Goal: Check status: Check status

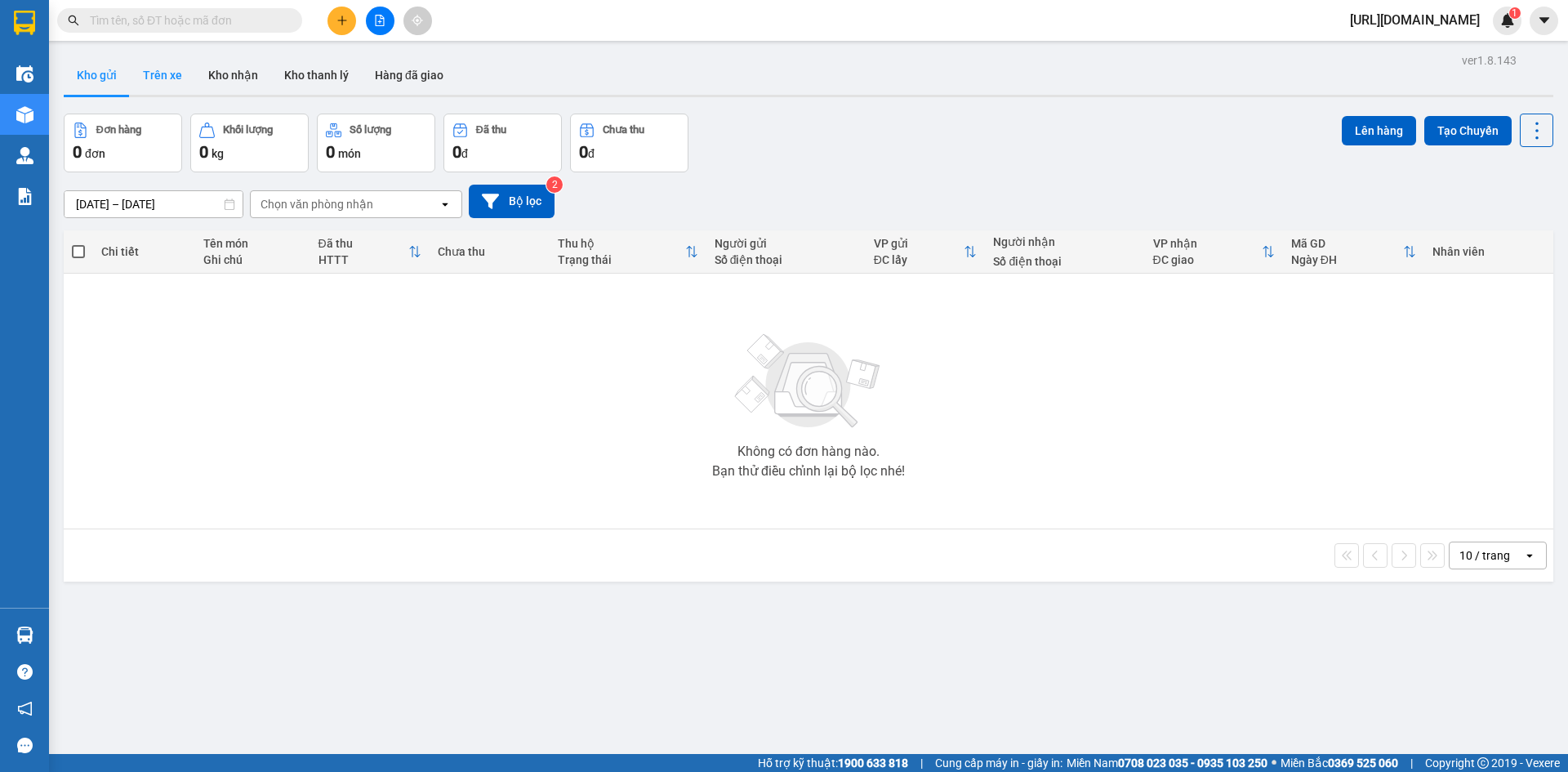
click at [177, 76] on button "Trên xe" at bounding box center [162, 75] width 66 height 39
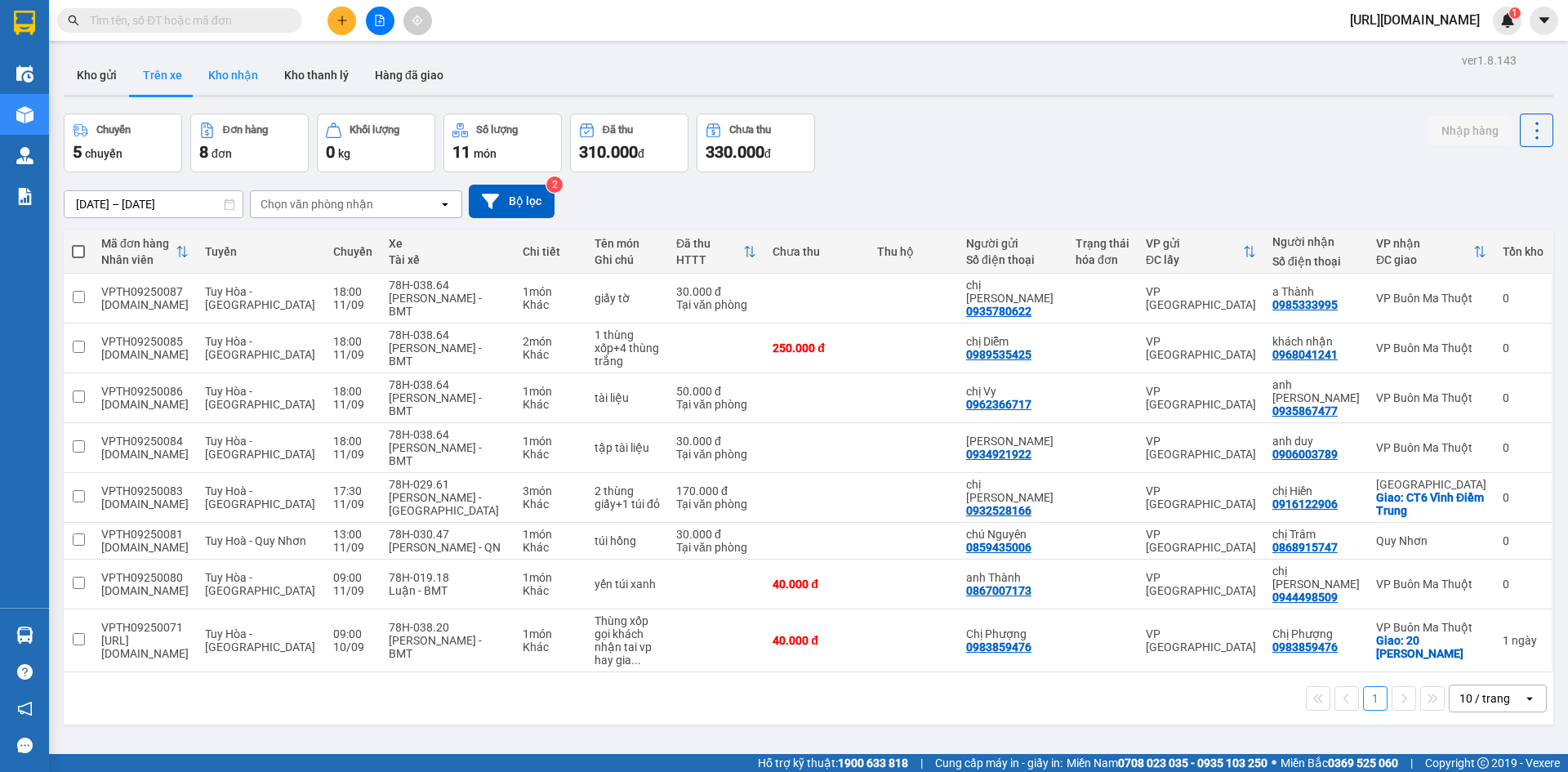
click at [228, 67] on button "Kho nhận" at bounding box center [233, 75] width 76 height 39
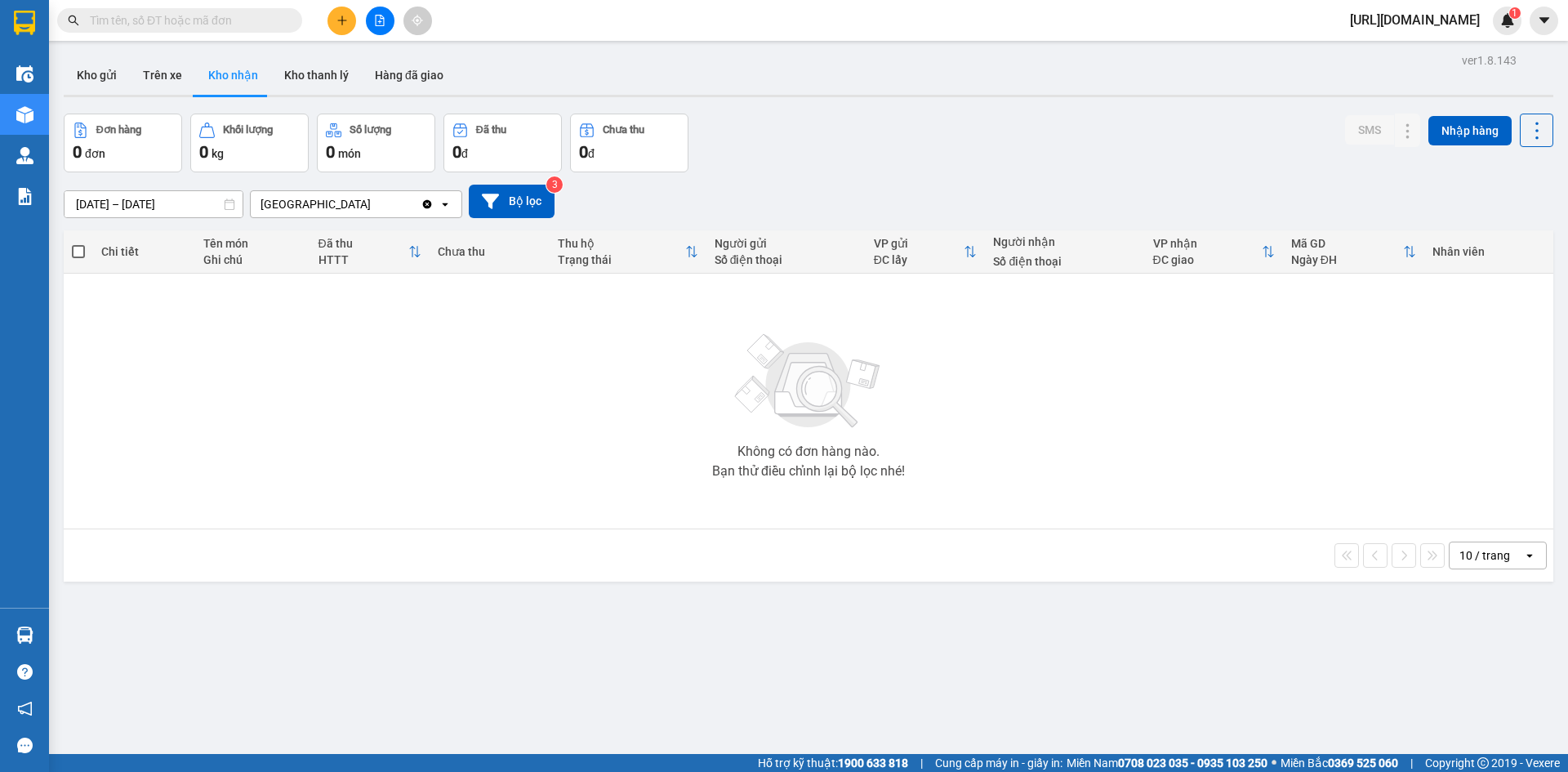
click at [426, 204] on icon "Clear value" at bounding box center [427, 203] width 9 height 9
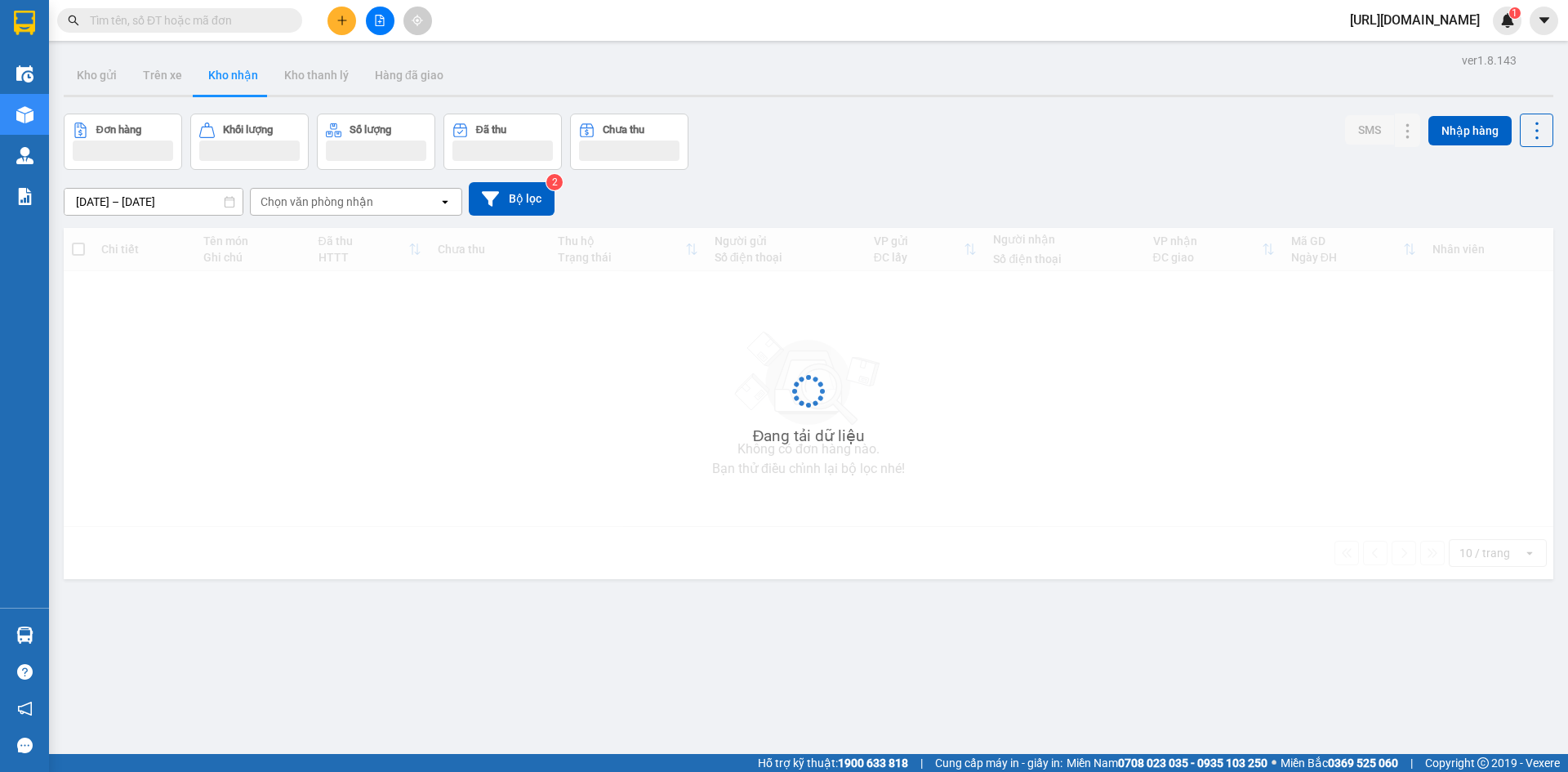
click at [386, 204] on div "Chọn văn phòng nhận" at bounding box center [344, 202] width 188 height 26
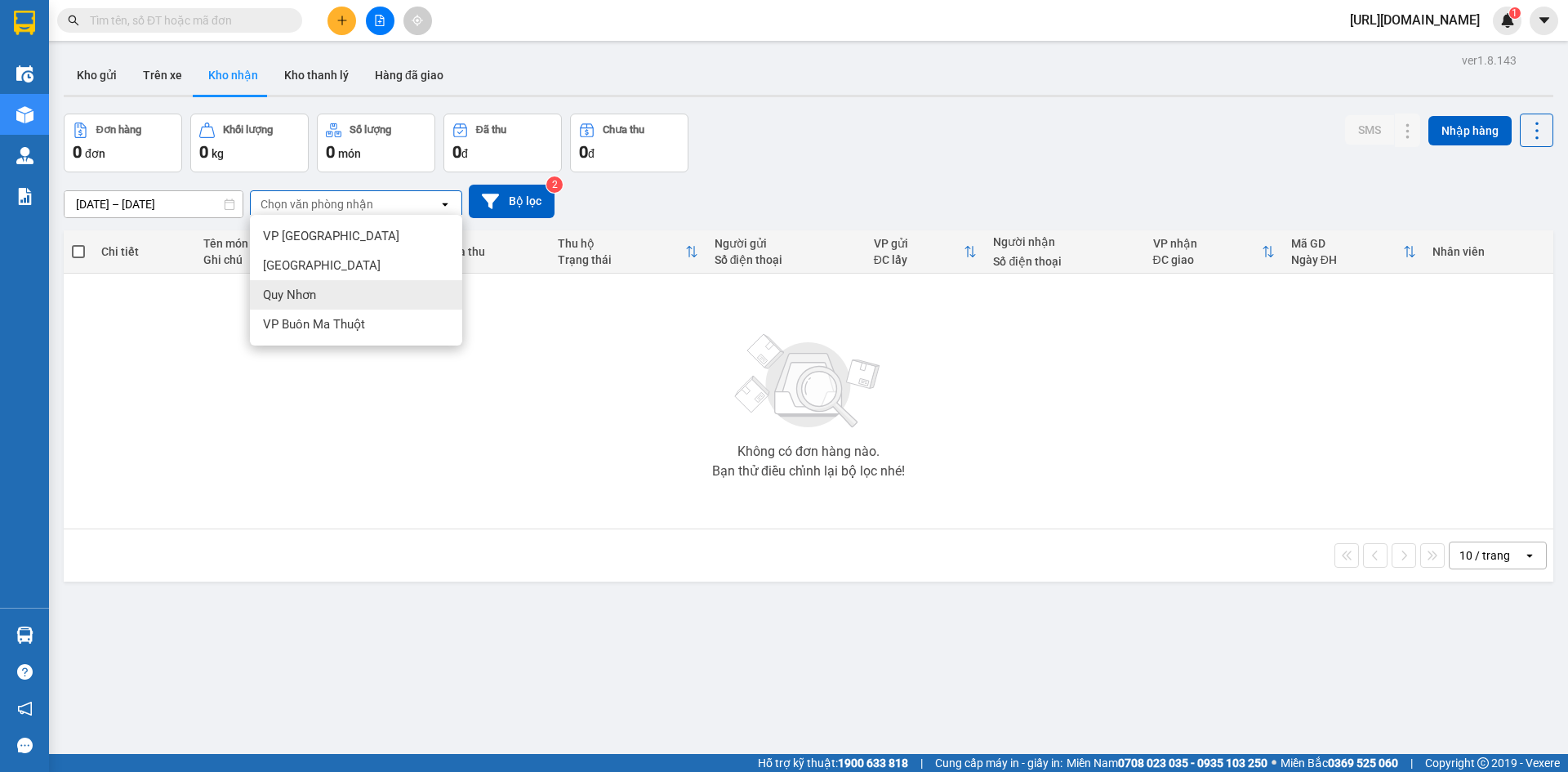
click at [358, 288] on div "Quy Nhơn" at bounding box center [355, 295] width 212 height 30
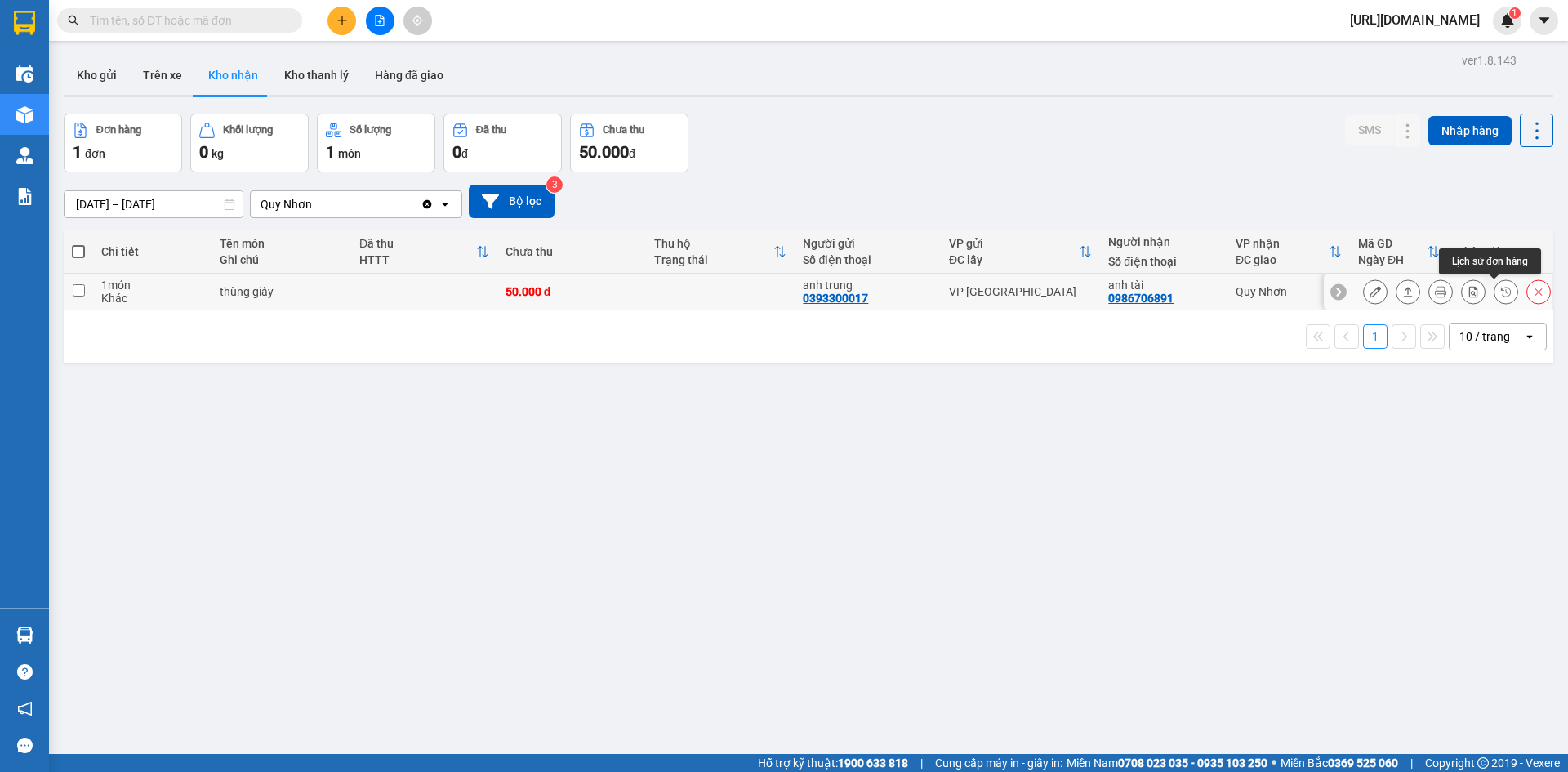
click at [1500, 286] on icon at bounding box center [1505, 290] width 11 height 11
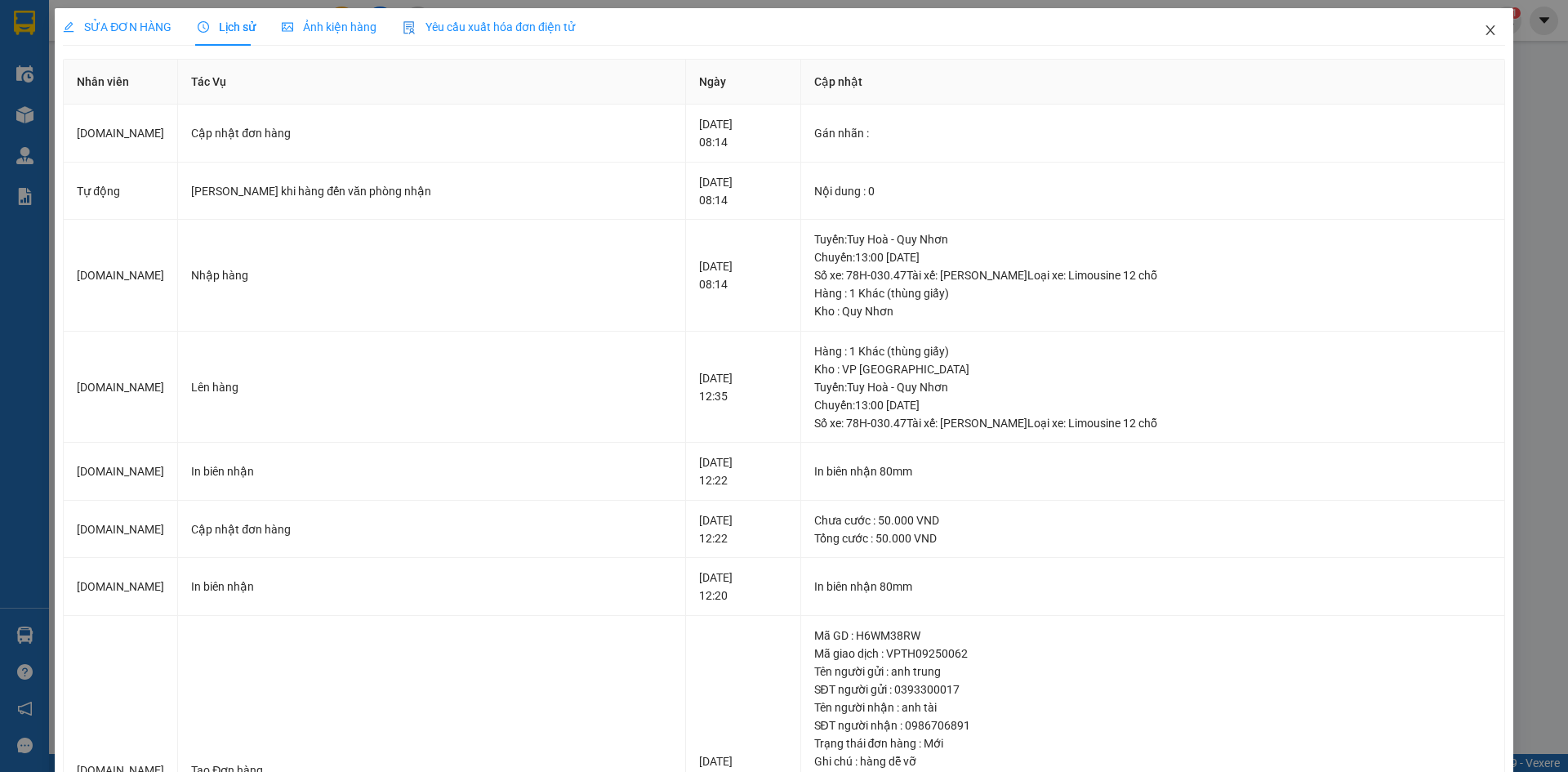
click at [1483, 30] on icon "close" at bounding box center [1489, 30] width 13 height 13
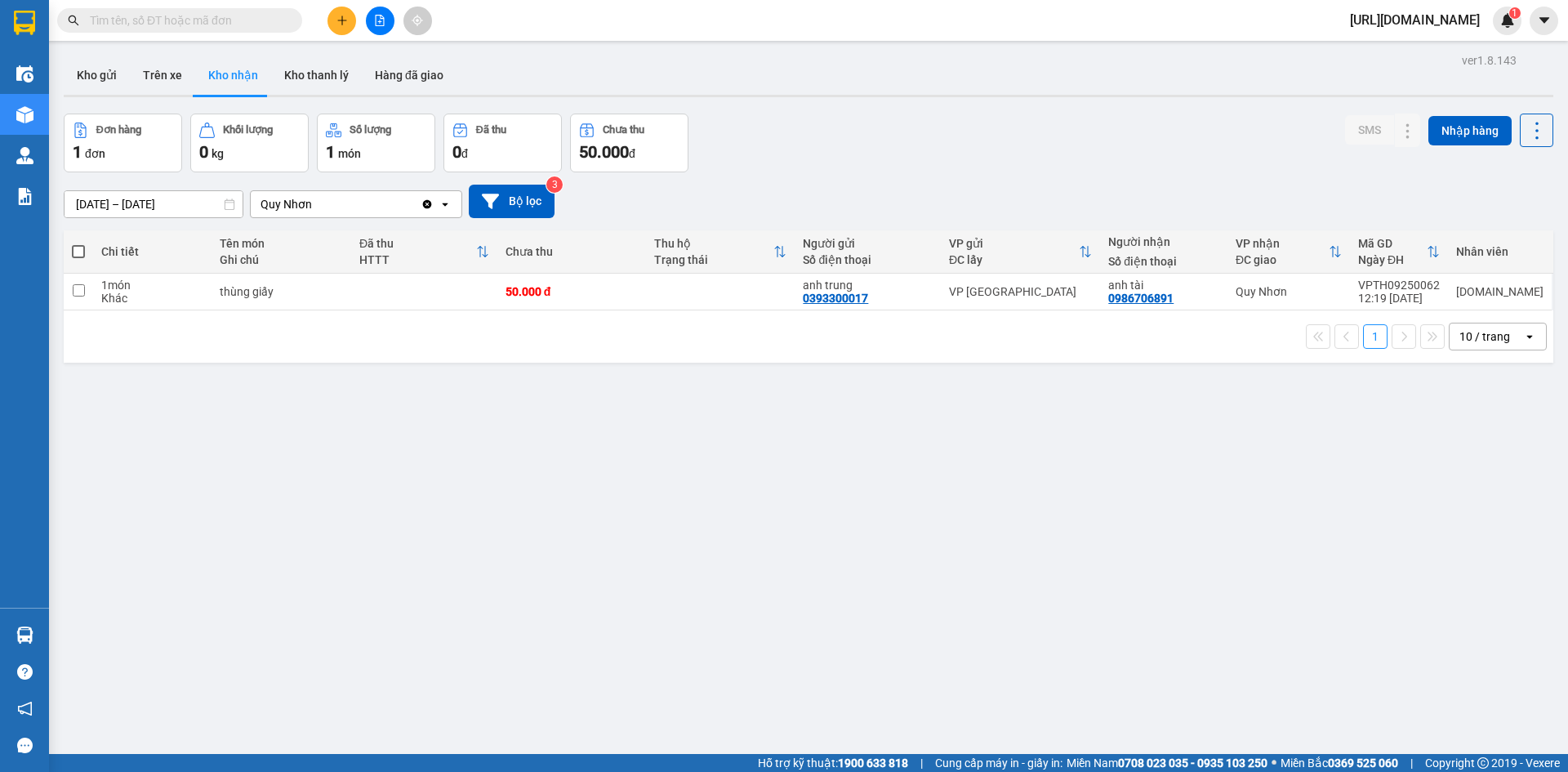
click at [1136, 572] on div "ver 1.8.143 Kho gửi Trên xe Kho nhận Kho thanh [PERSON_NAME] đã giao Đơn hàng 1…" at bounding box center [808, 435] width 1502 height 772
click at [1462, 291] on button at bounding box center [1472, 291] width 23 height 29
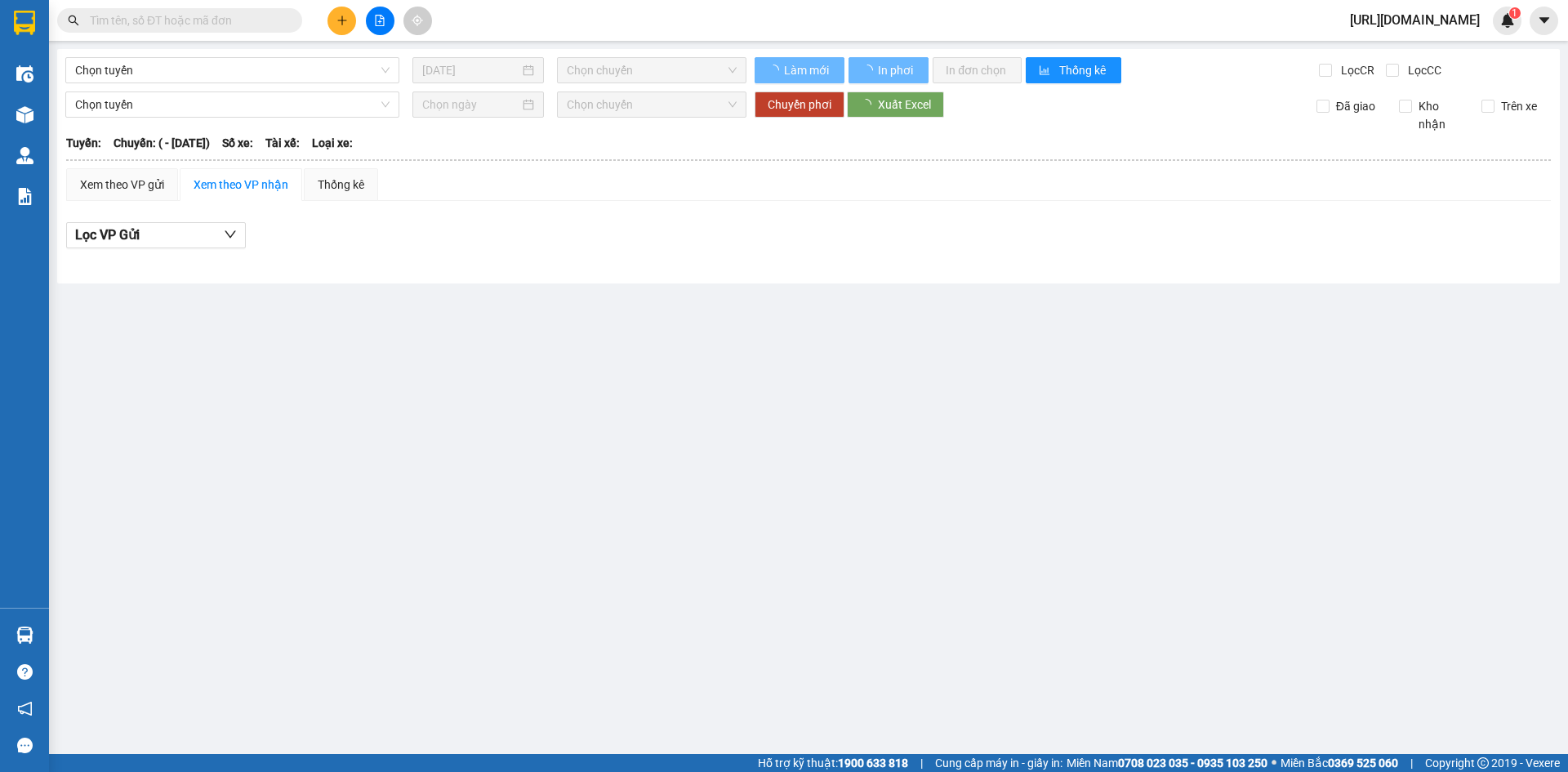
type input "[DATE]"
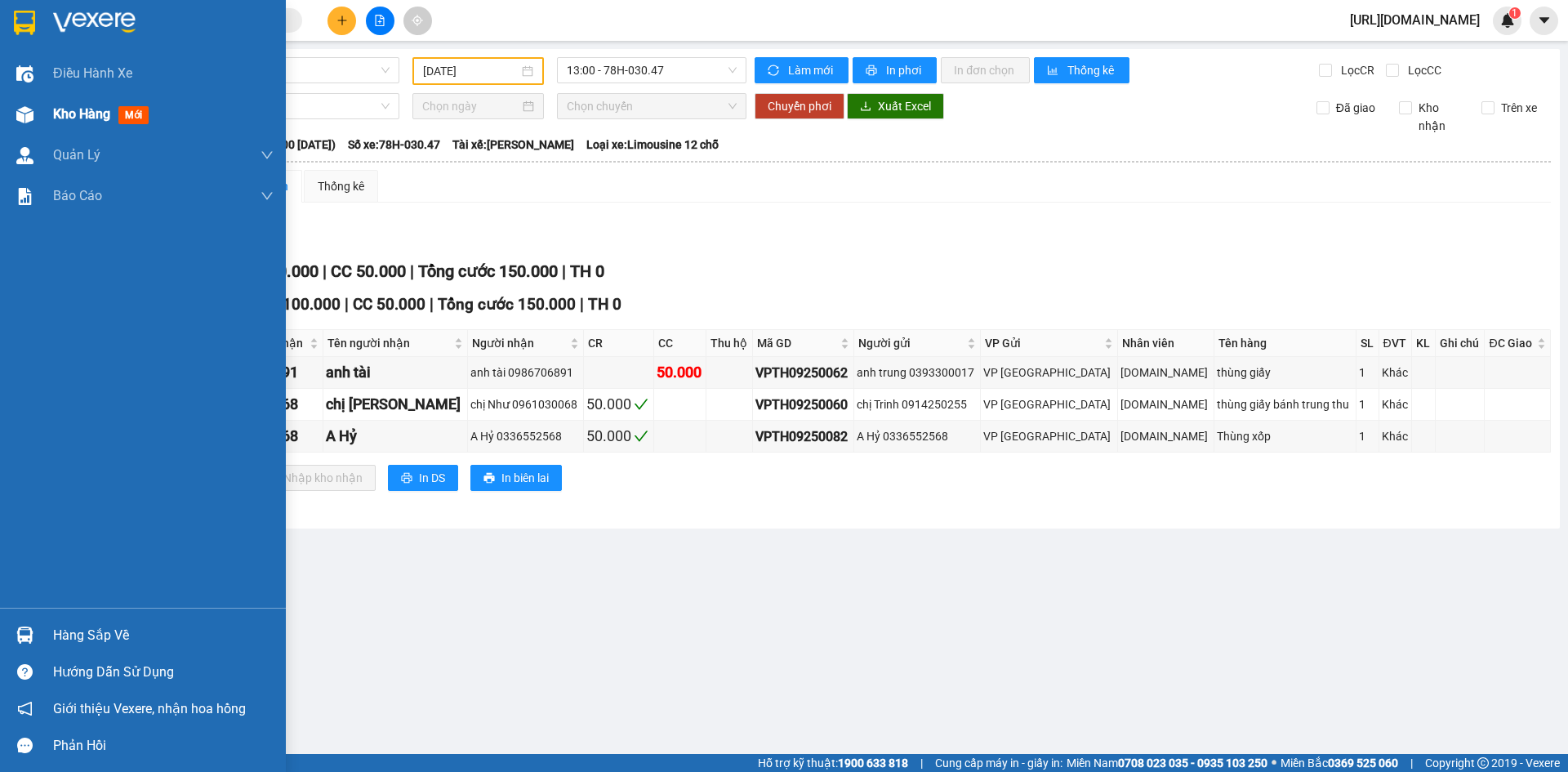
click at [94, 112] on span "Kho hàng" at bounding box center [81, 114] width 57 height 16
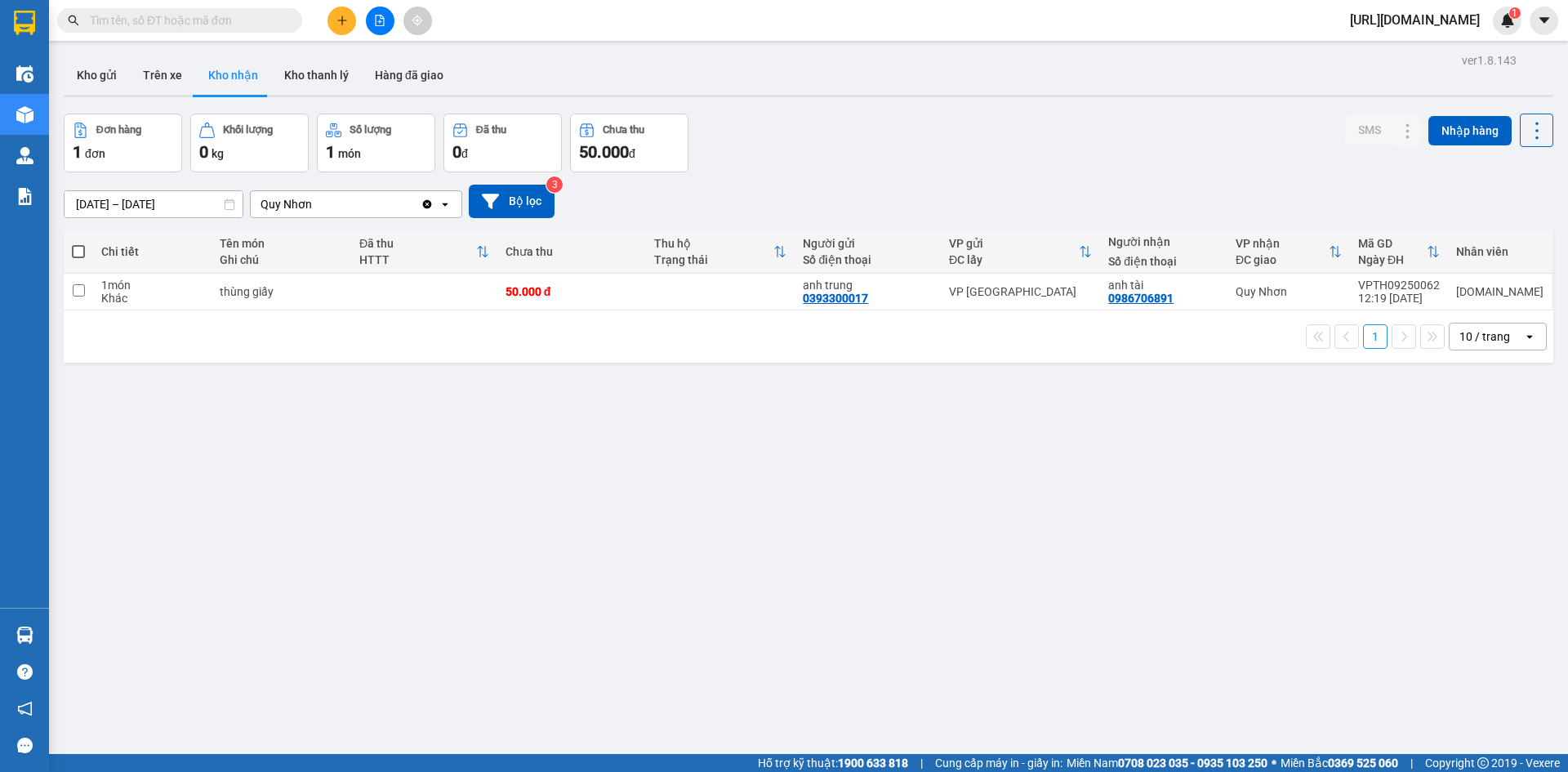
click at [428, 203] on icon "Clear value" at bounding box center [427, 204] width 13 height 13
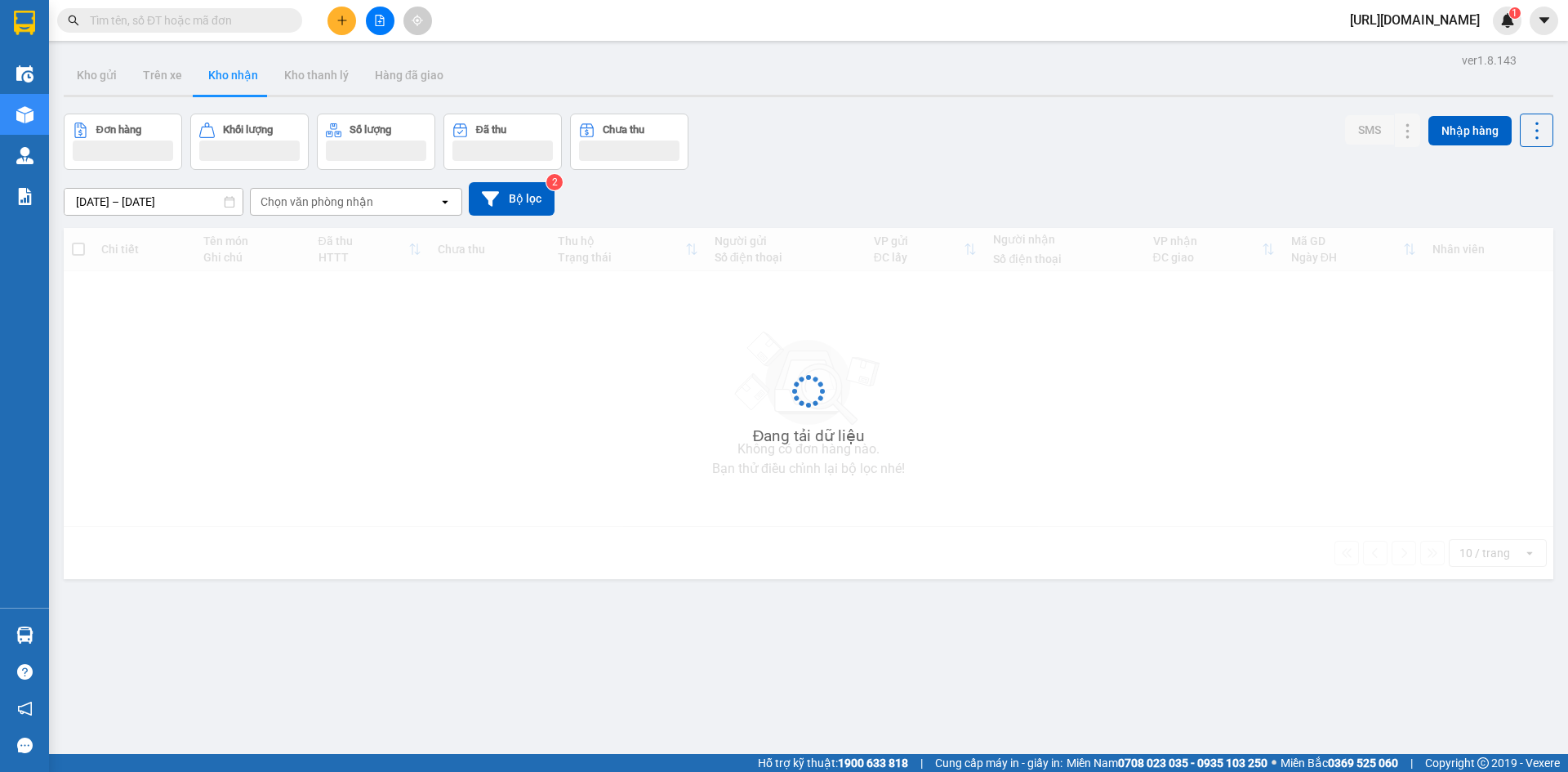
click at [409, 203] on div "Chọn văn phòng nhận" at bounding box center [344, 202] width 188 height 26
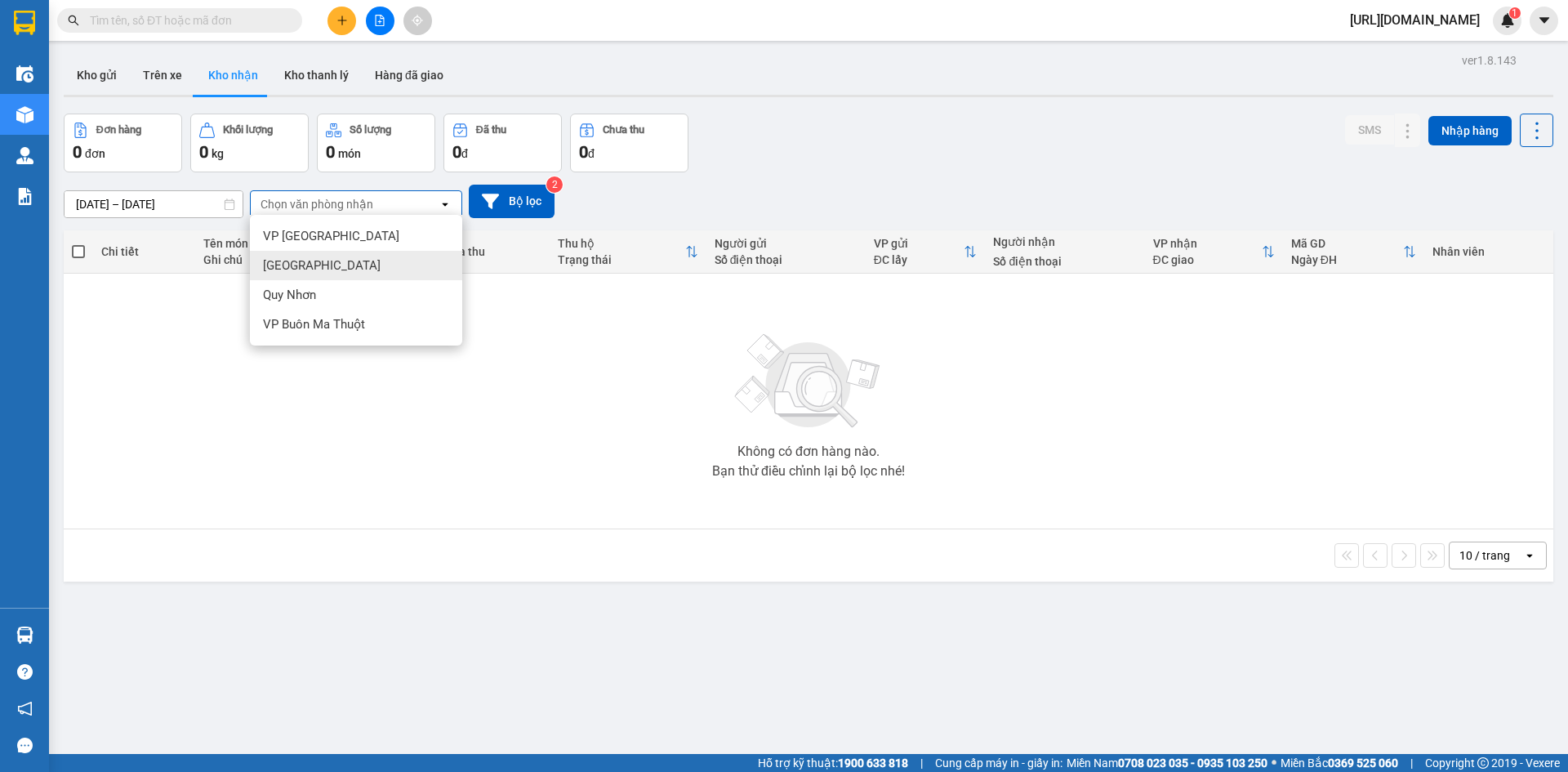
click at [364, 271] on div "[GEOGRAPHIC_DATA]" at bounding box center [355, 266] width 212 height 30
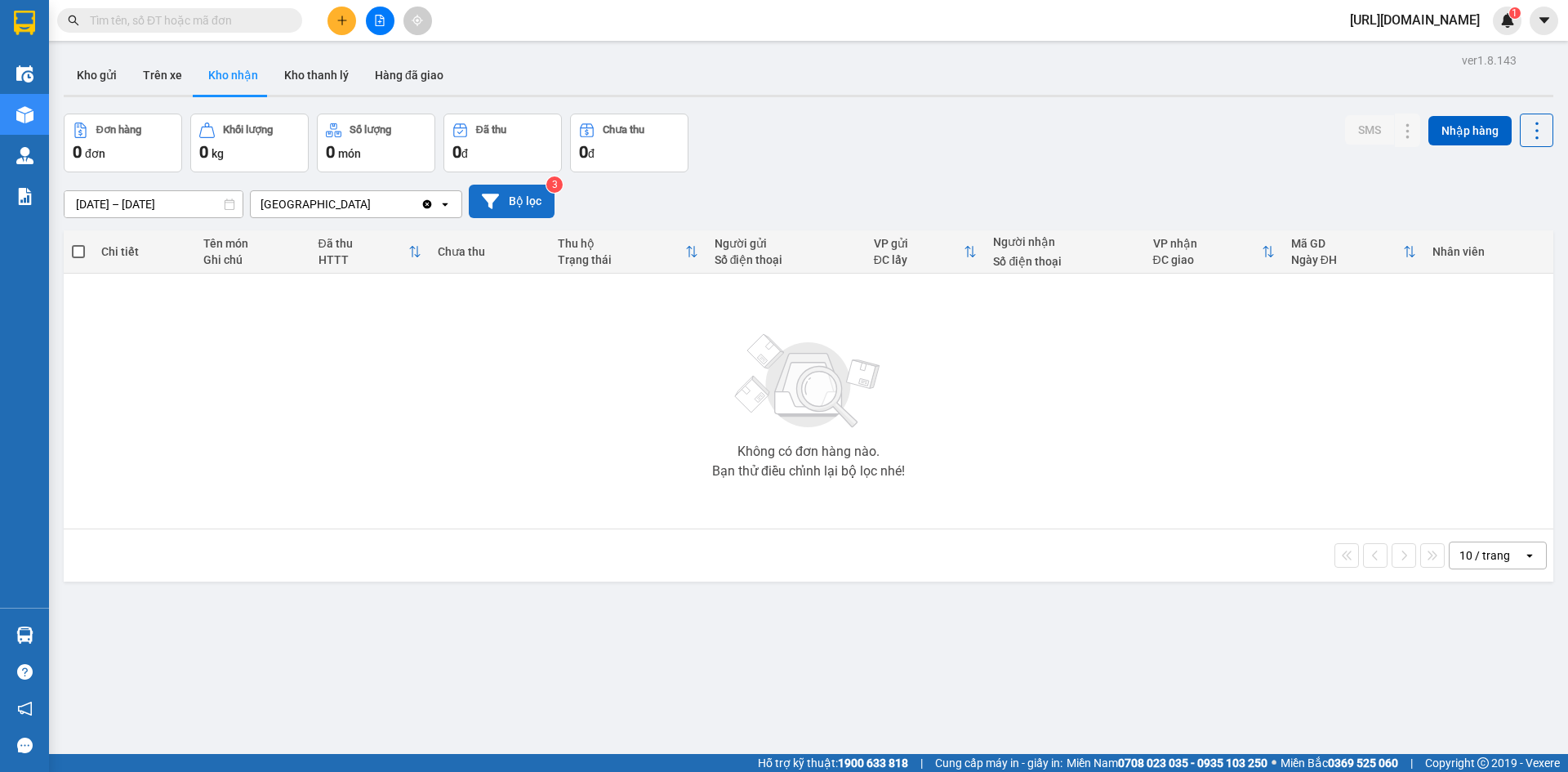
click at [494, 203] on icon at bounding box center [490, 201] width 17 height 17
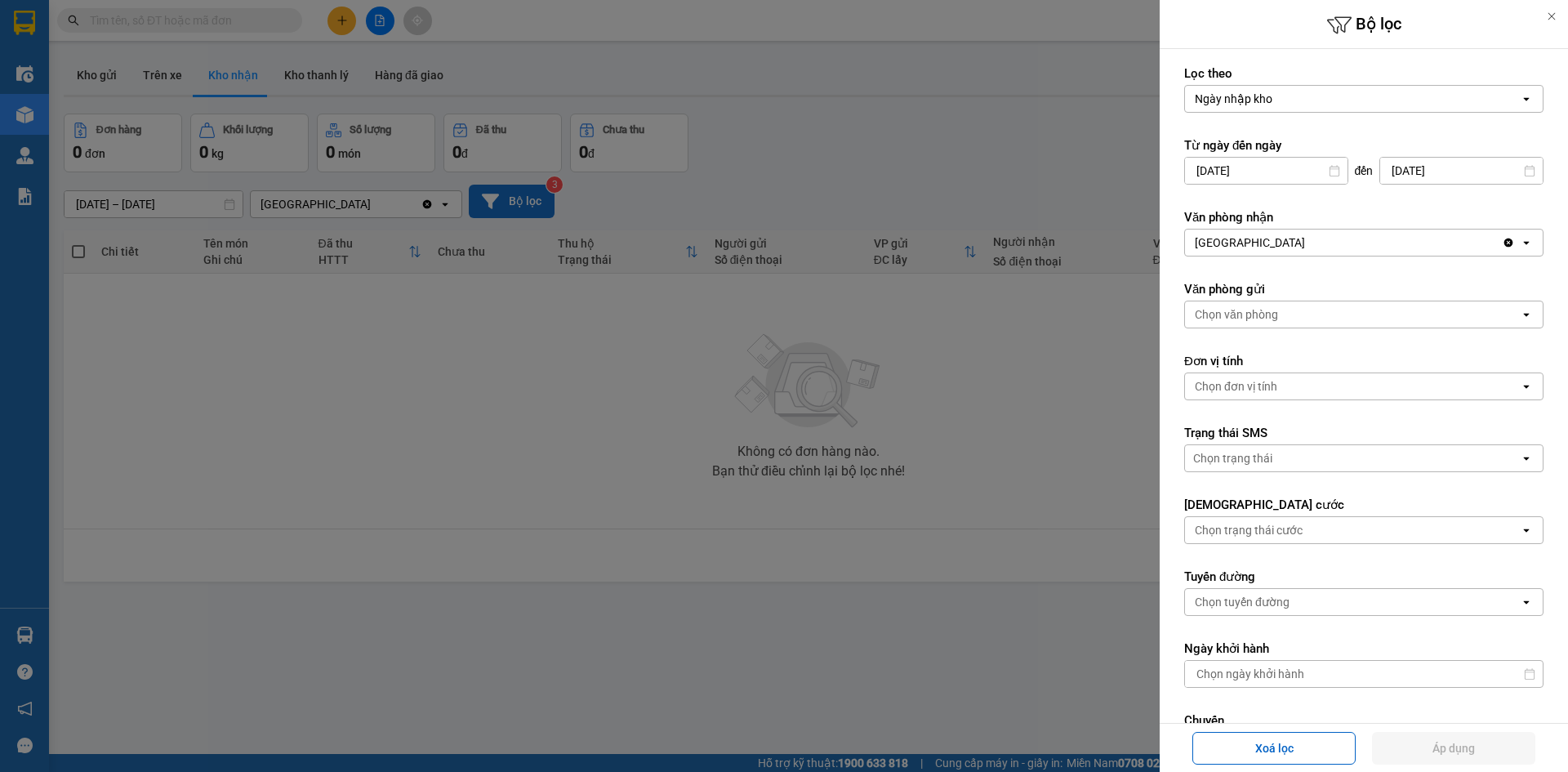
click at [721, 399] on div at bounding box center [784, 386] width 1568 height 772
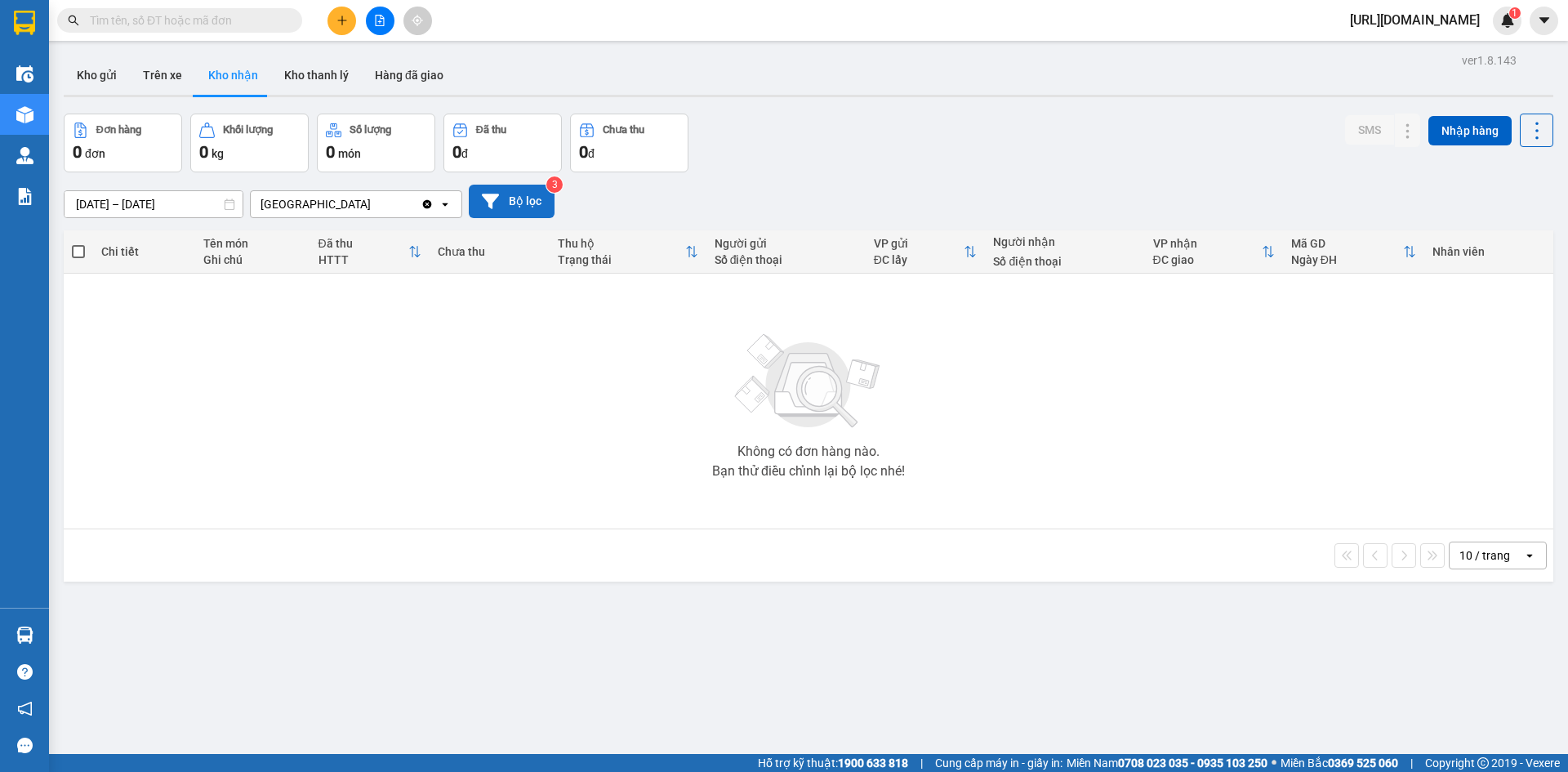
click at [429, 202] on icon "Clear value" at bounding box center [427, 203] width 9 height 9
click at [448, 198] on icon "open" at bounding box center [445, 204] width 13 height 13
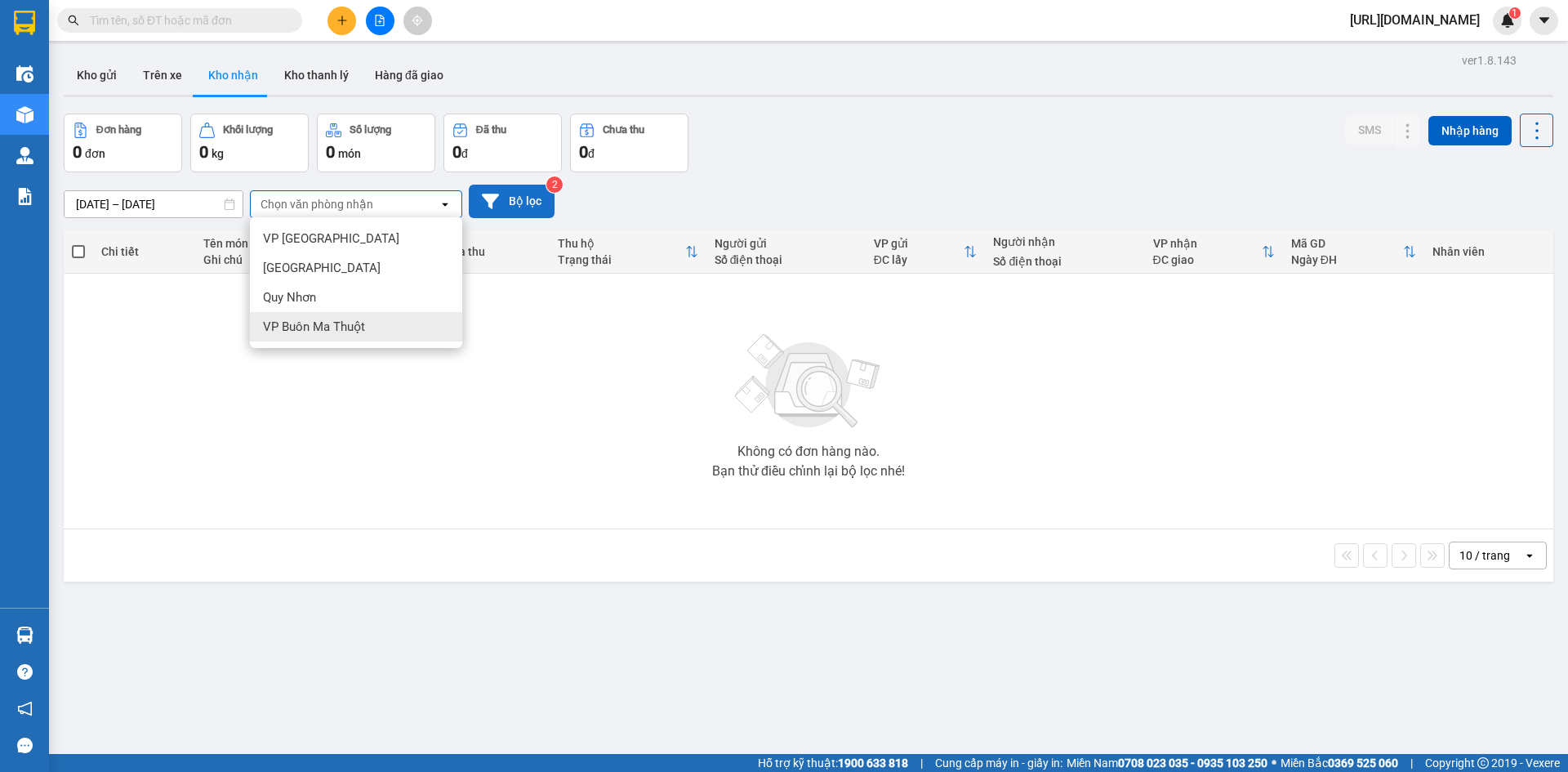
click at [622, 444] on div "Không có đơn hàng nào. Bạn thử điều chỉnh lại bộ lọc nhé!" at bounding box center [808, 401] width 1473 height 245
